Goal: Information Seeking & Learning: Find specific fact

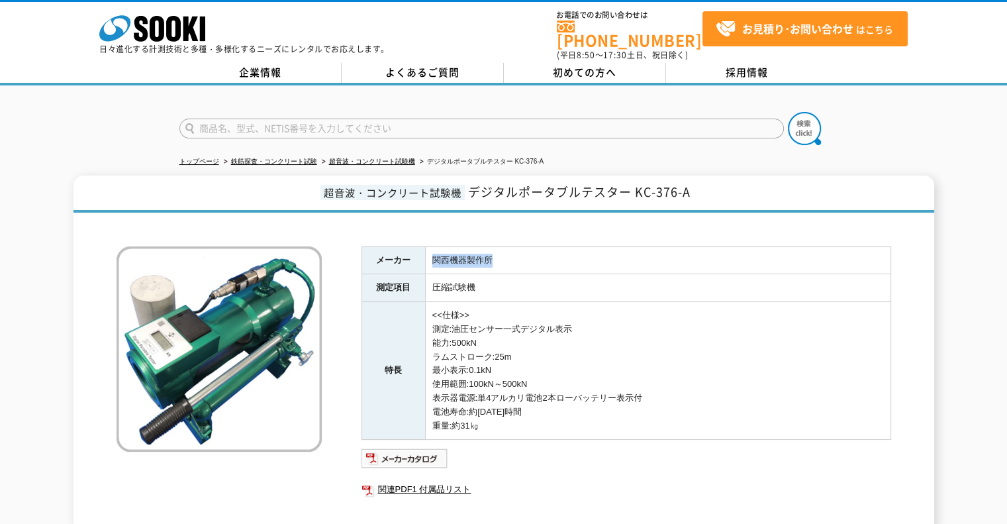
drag, startPoint x: 489, startPoint y: 250, endPoint x: 434, endPoint y: 254, distance: 55.7
click at [434, 254] on td "関西機器製作所" at bounding box center [657, 260] width 465 height 28
copy td "関西機器製作所"
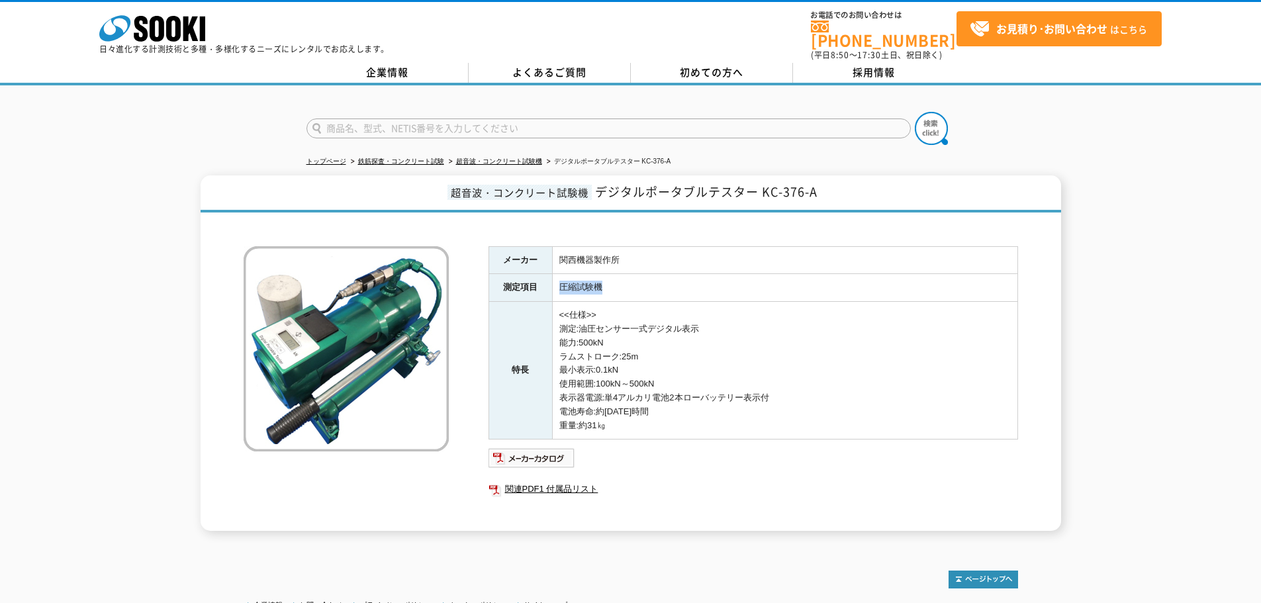
drag, startPoint x: 608, startPoint y: 278, endPoint x: 558, endPoint y: 288, distance: 50.6
click at [558, 288] on td "圧縮試験機" at bounding box center [784, 288] width 465 height 28
copy td "圧縮試験機"
drag, startPoint x: 821, startPoint y: 184, endPoint x: 598, endPoint y: 190, distance: 222.5
click at [598, 190] on h1 "超音波・コンクリート試験機 デジタルポータブルテスター KC-376-A" at bounding box center [631, 193] width 861 height 37
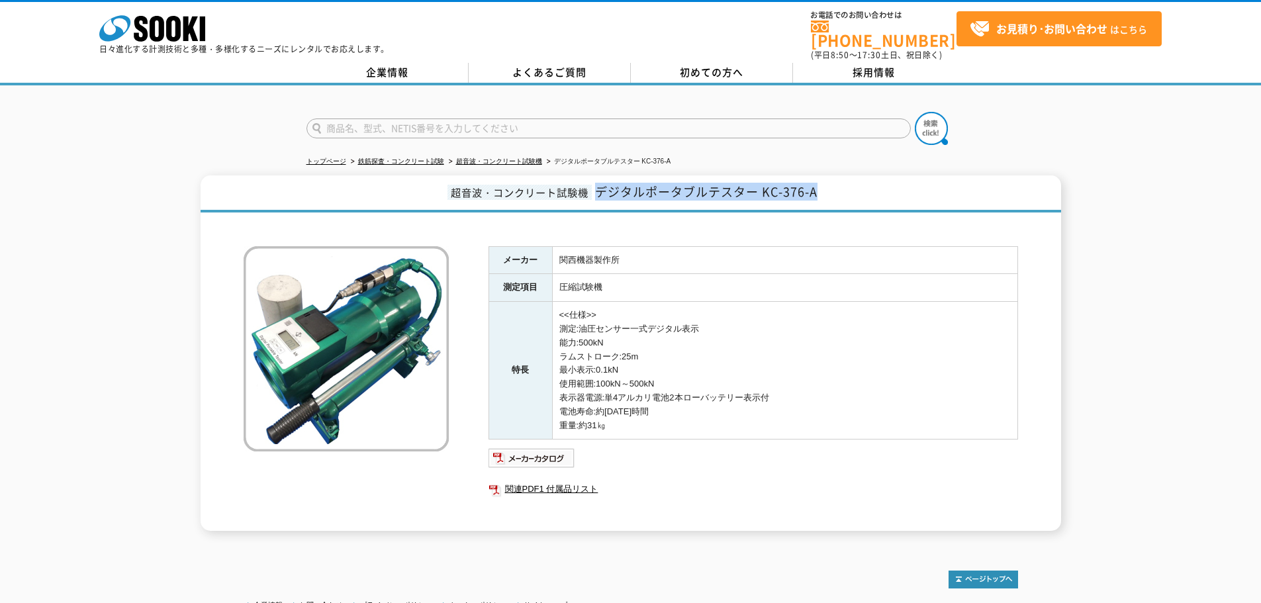
copy span "デジタルポータブルテスター KC-376-A"
